Goal: Find specific page/section: Find specific page/section

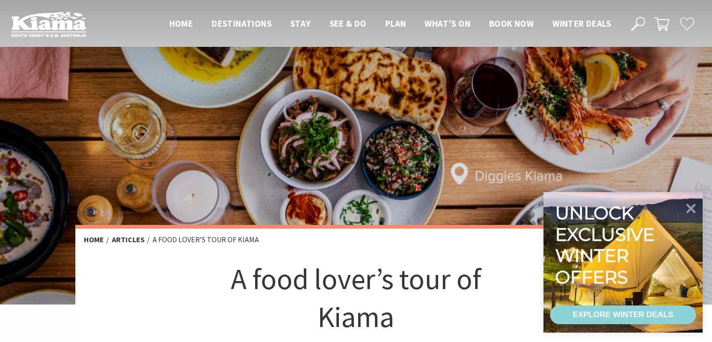
scroll to position [94, 0]
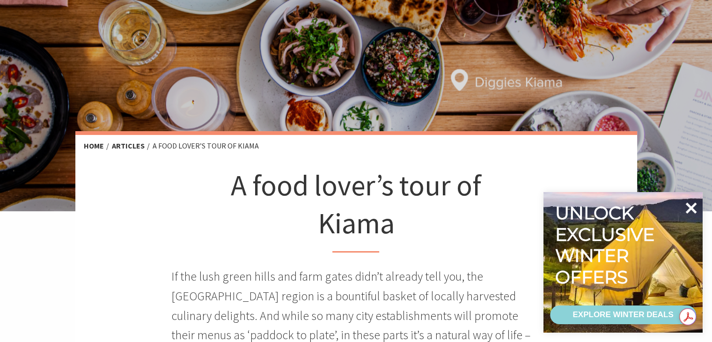
click at [691, 206] on icon at bounding box center [691, 207] width 11 height 11
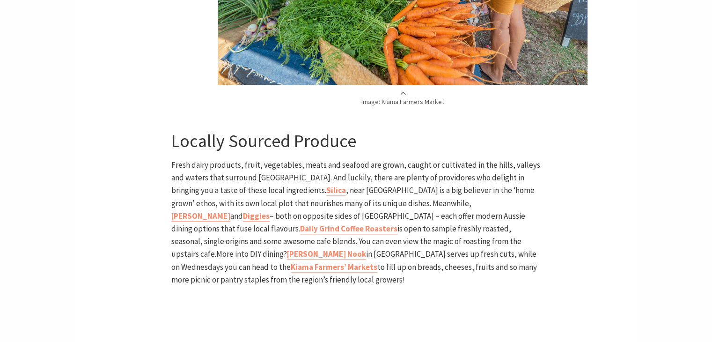
scroll to position [1170, 0]
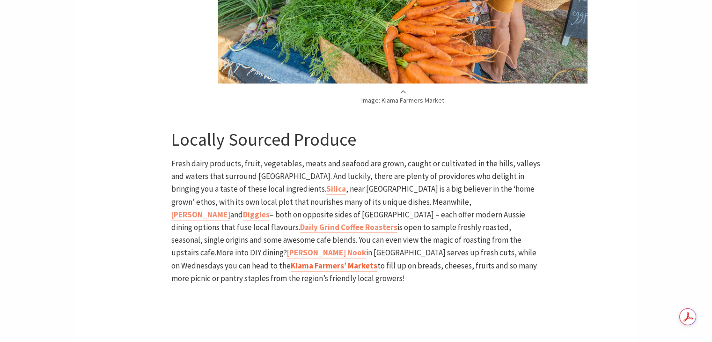
click at [377, 260] on b "Kiama Farmers’ Markets" at bounding box center [334, 265] width 87 height 10
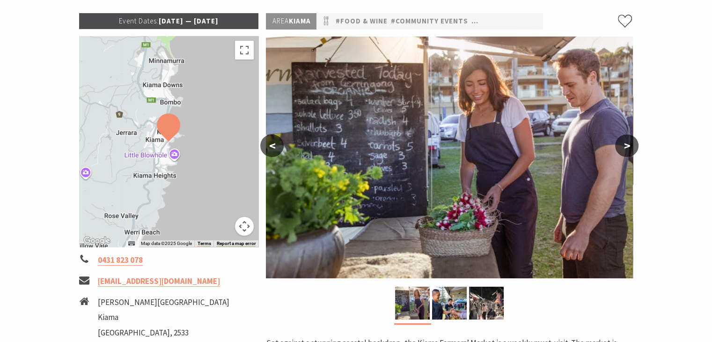
scroll to position [94, 0]
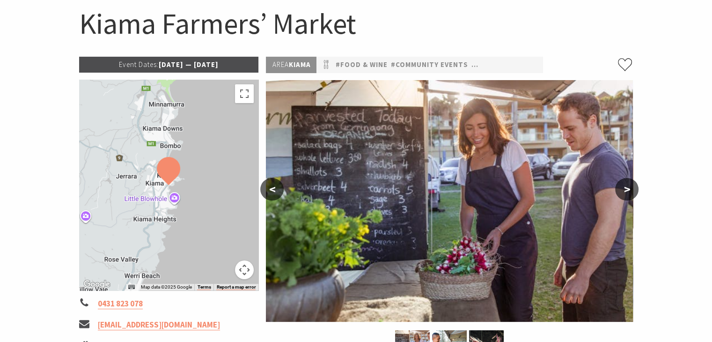
click at [623, 188] on button ">" at bounding box center [626, 189] width 23 height 22
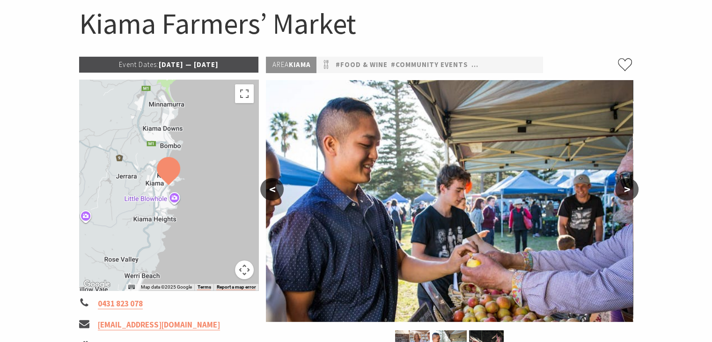
click at [623, 188] on button ">" at bounding box center [626, 189] width 23 height 22
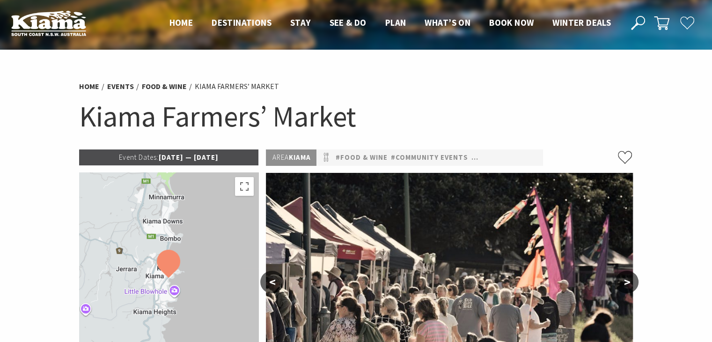
scroll to position [0, 0]
